Goal: Information Seeking & Learning: Learn about a topic

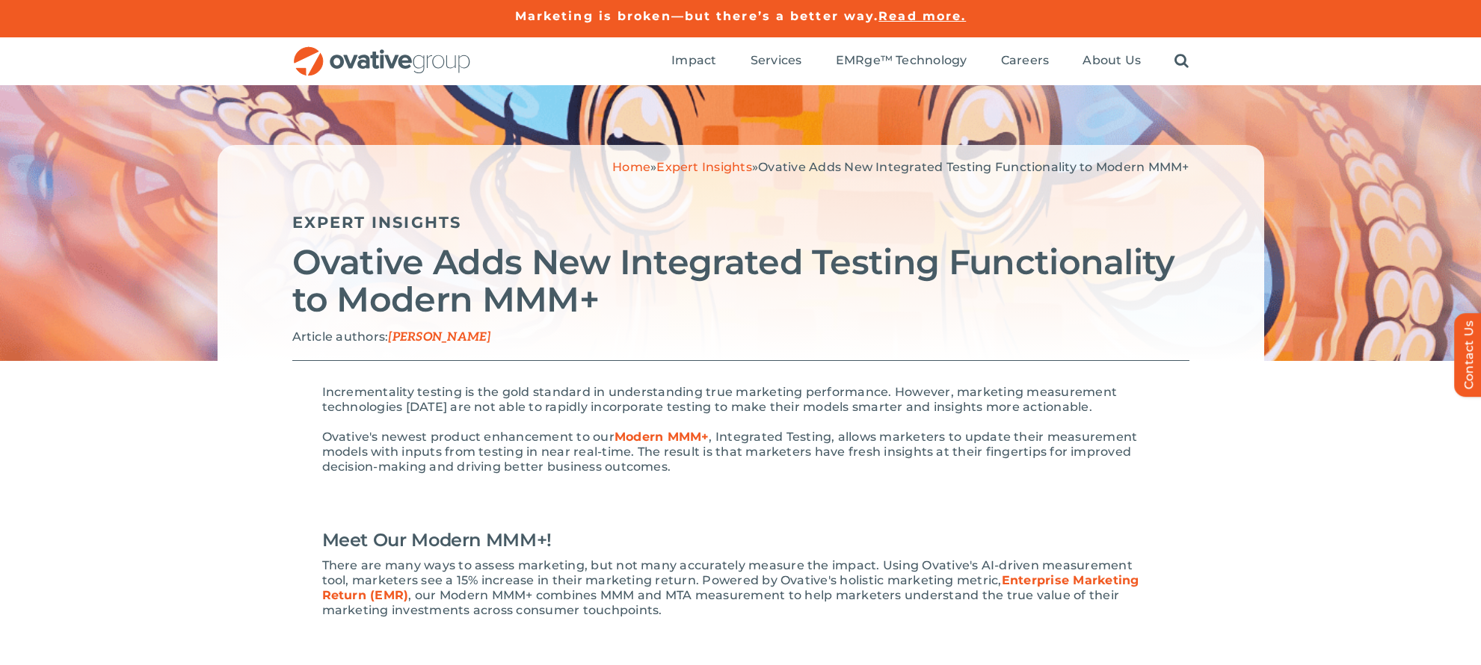
click at [641, 437] on strong "Modern MMM+" at bounding box center [661, 437] width 95 height 14
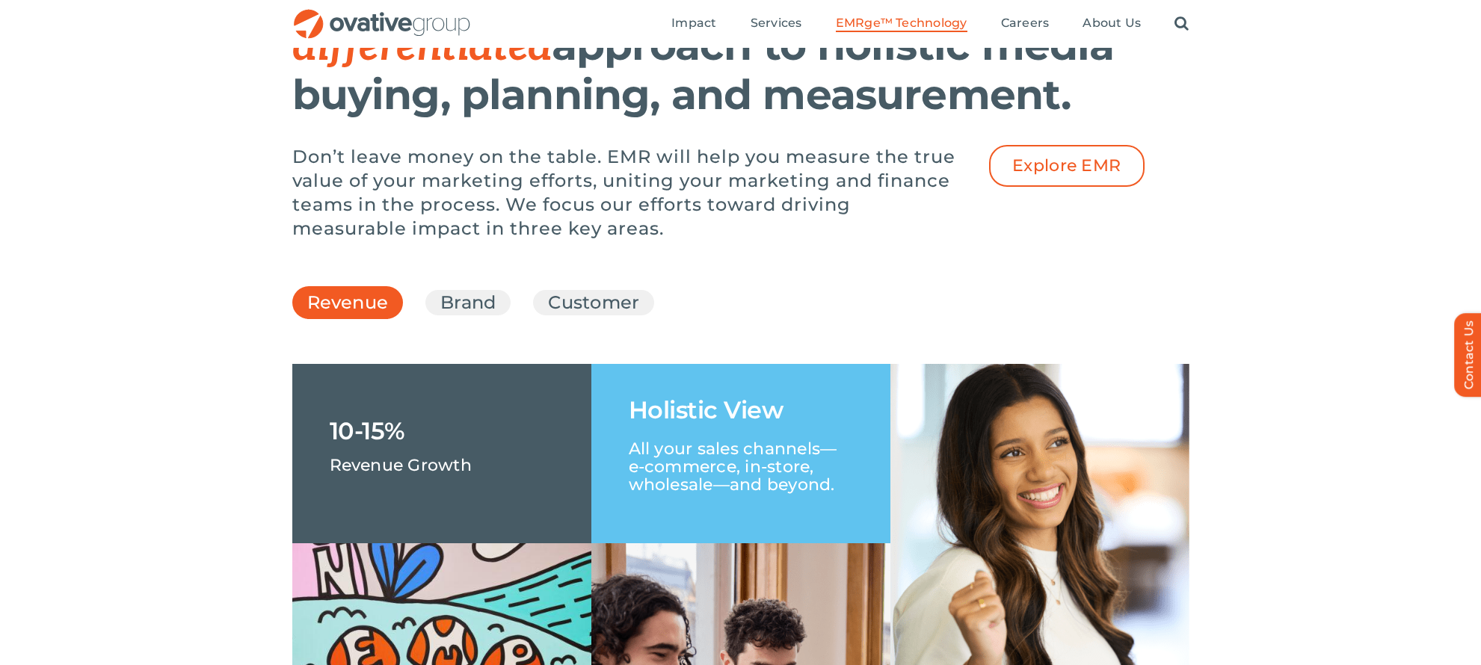
scroll to position [1942, 0]
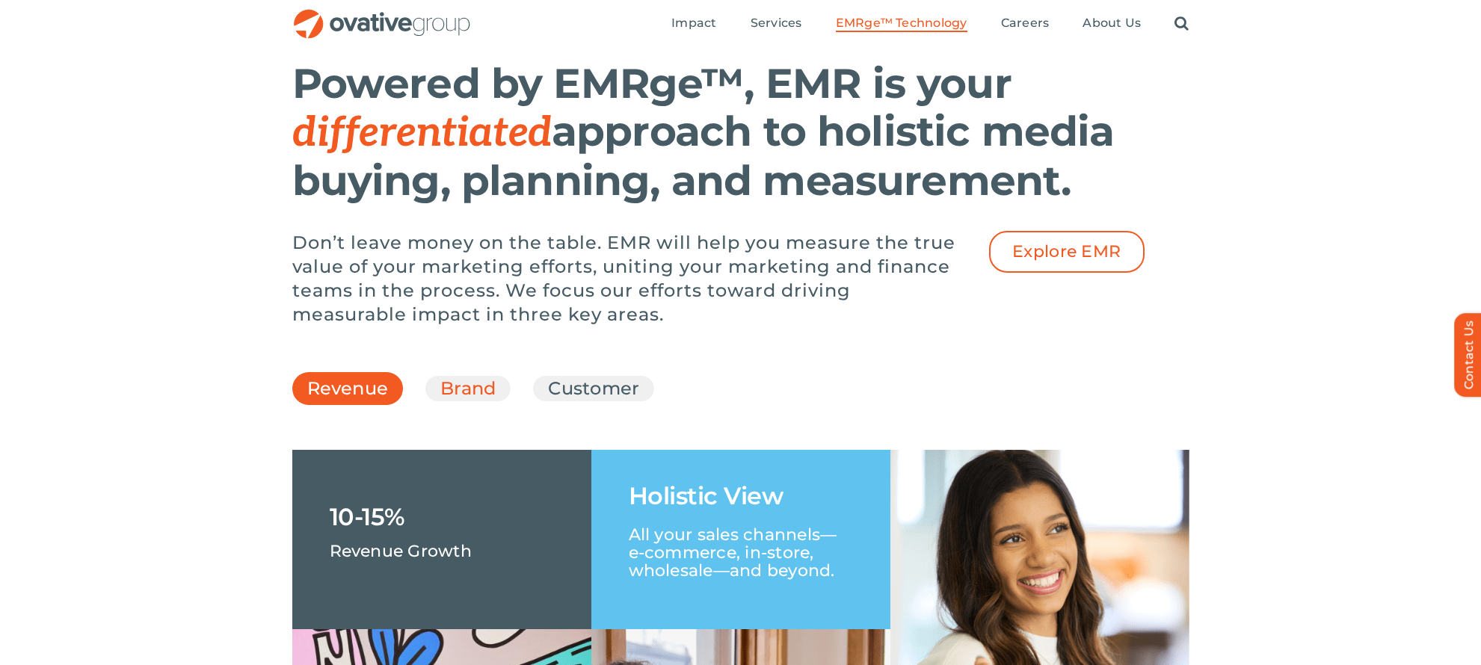
click at [454, 401] on link "Brand" at bounding box center [467, 388] width 55 height 25
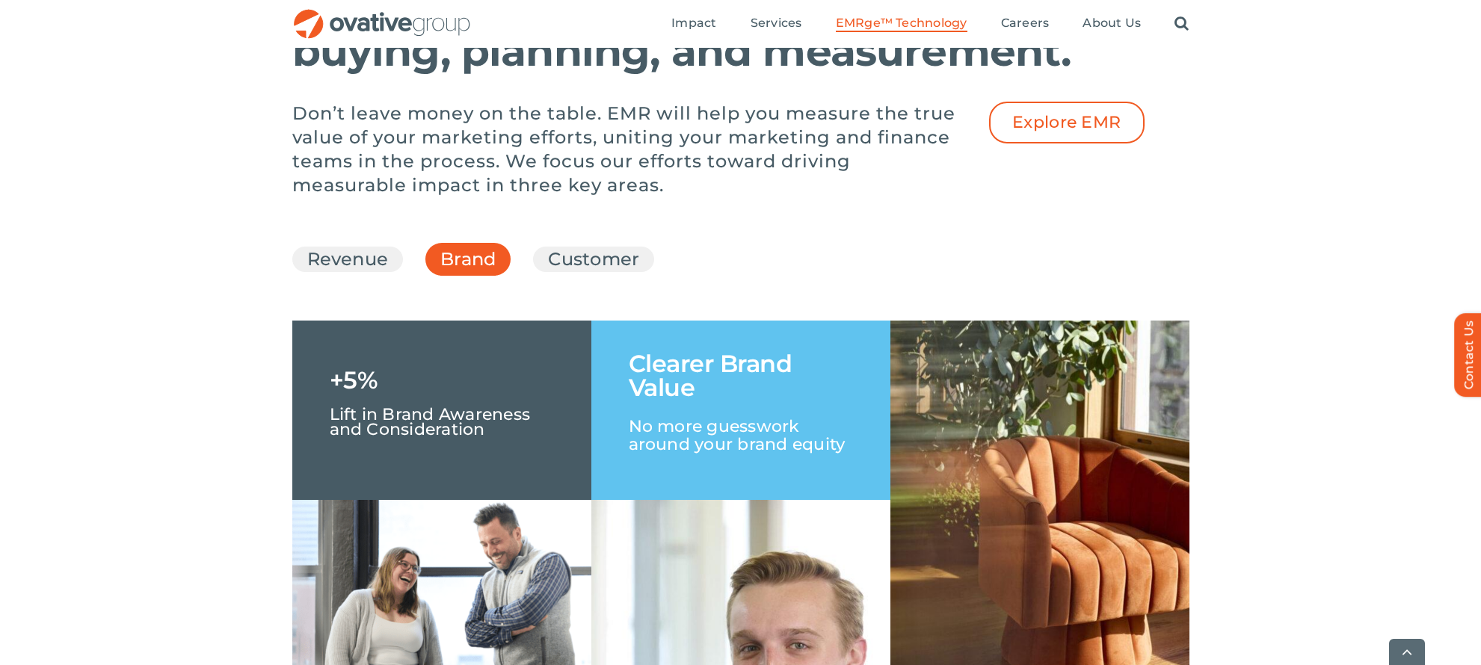
scroll to position [2080, 0]
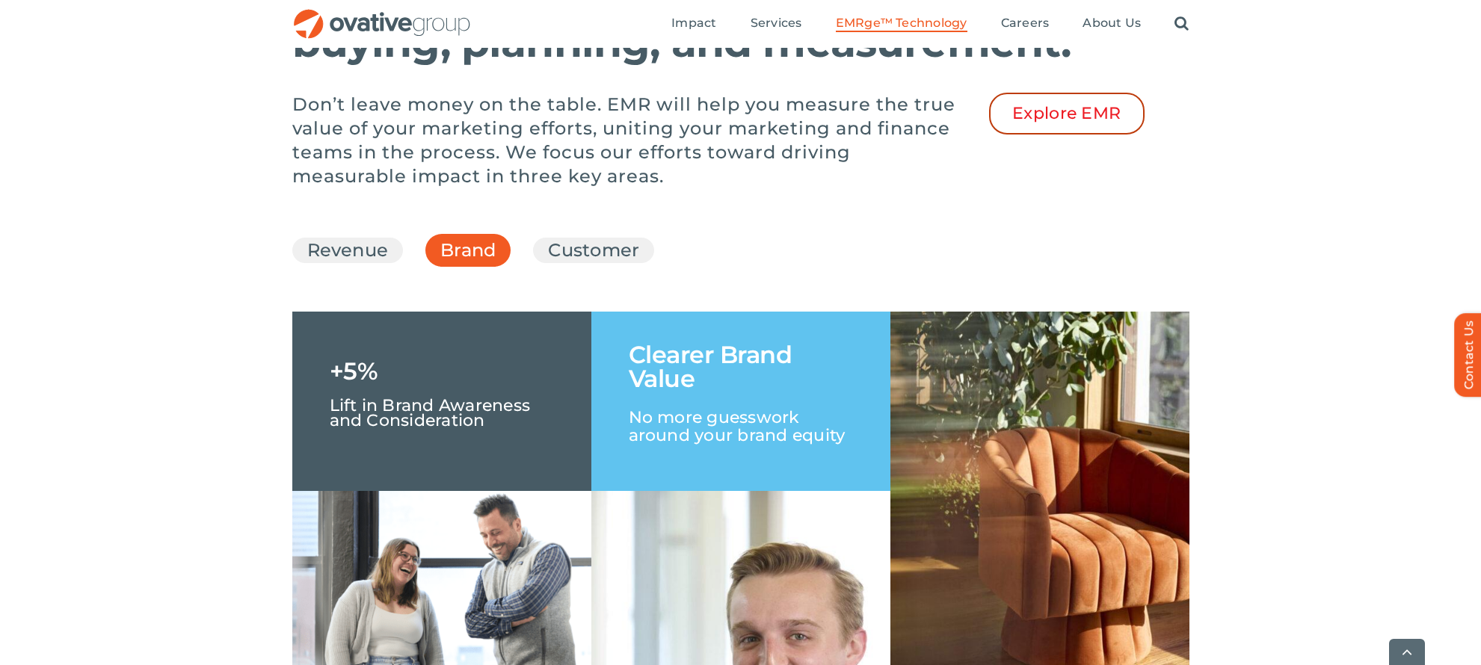
click at [1068, 123] on span "Explore EMR" at bounding box center [1066, 113] width 109 height 19
